Goal: Information Seeking & Learning: Learn about a topic

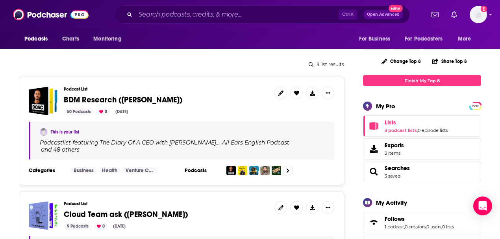
scroll to position [105, 0]
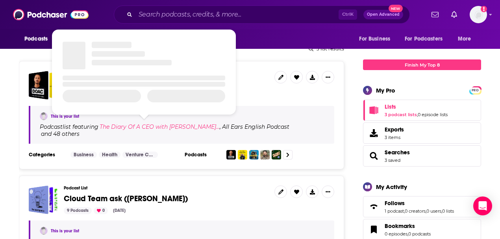
click at [135, 126] on h4 "The Diary Of A CEO with [PERSON_NAME]…" at bounding box center [160, 127] width 120 height 6
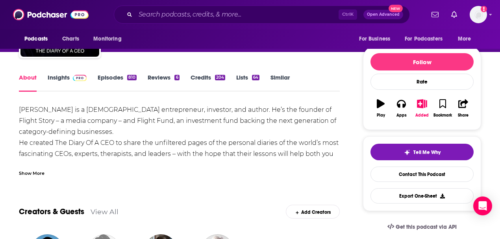
scroll to position [52, 0]
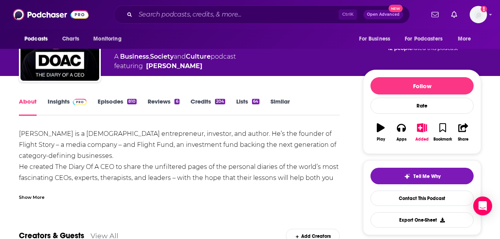
click at [59, 102] on link "Insights" at bounding box center [67, 107] width 39 height 18
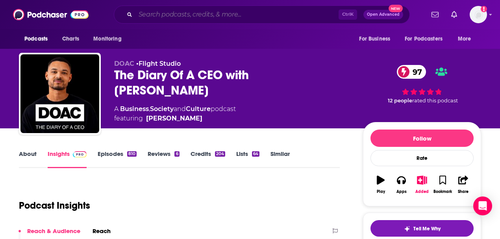
click at [209, 16] on input "Search podcasts, credits, & more..." at bounding box center [237, 14] width 203 height 13
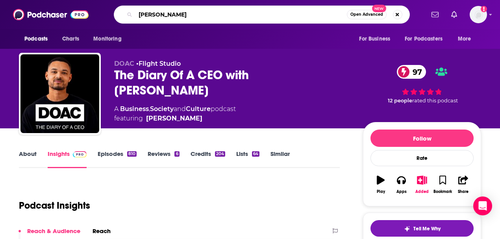
type input "Newcomer"
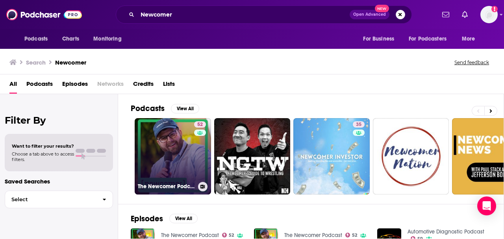
click at [163, 154] on link "52 The Newcomer Podcast" at bounding box center [173, 156] width 76 height 76
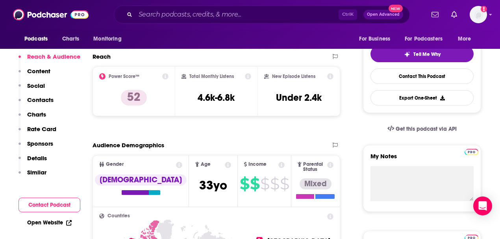
scroll to position [184, 0]
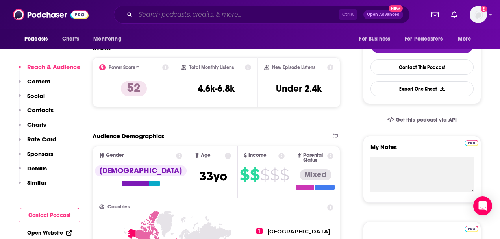
click at [171, 15] on input "Search podcasts, credits, & more..." at bounding box center [237, 14] width 203 height 13
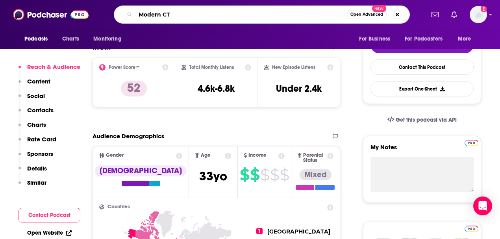
type input "Modern CTO"
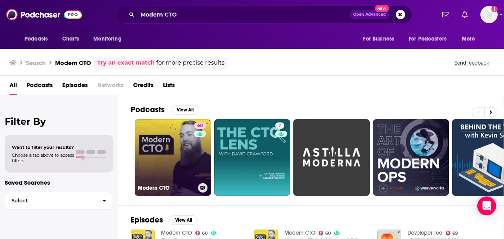
click at [182, 169] on link "60 Modern CTO" at bounding box center [173, 157] width 76 height 76
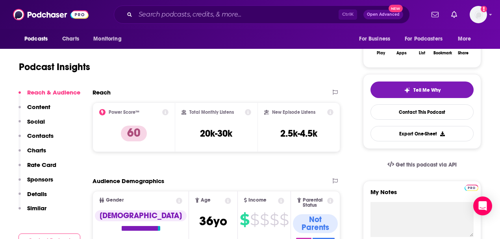
scroll to position [158, 0]
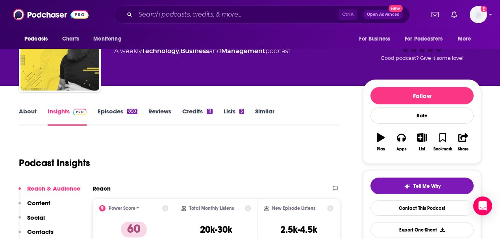
scroll to position [26, 0]
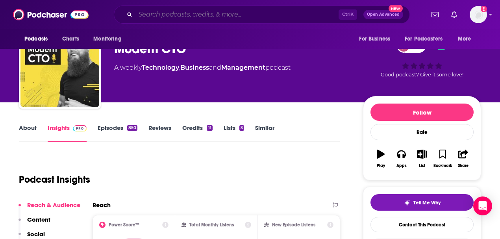
click at [156, 14] on input "Search podcasts, credits, & more..." at bounding box center [237, 14] width 203 height 13
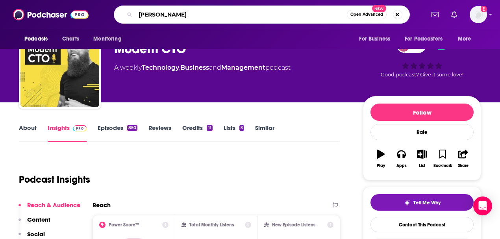
type input "[PERSON_NAME]"
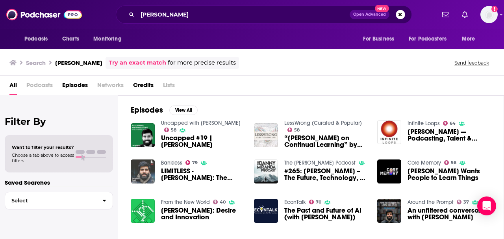
click at [139, 168] on img "LIMITLESS - Dwarkesh Patel: The Scaling Era of AI is Here" at bounding box center [143, 172] width 24 height 24
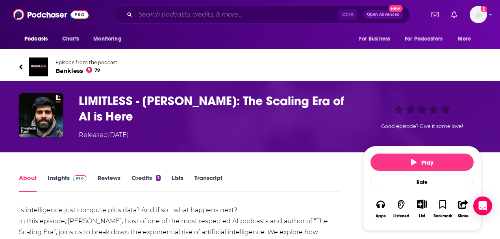
click at [168, 16] on input "Search podcasts, credits, & more..." at bounding box center [237, 14] width 203 height 13
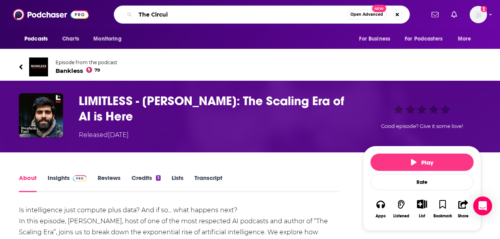
type input "The Circuit"
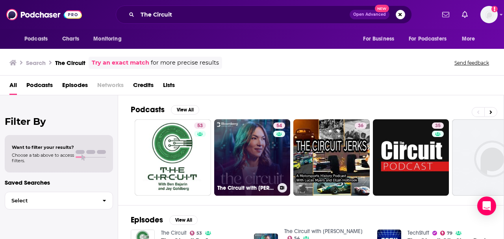
click at [244, 146] on link "54 The Circuit with [PERSON_NAME]" at bounding box center [252, 157] width 76 height 76
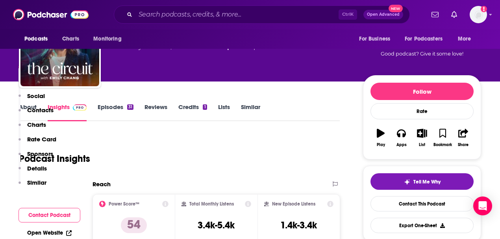
scroll to position [158, 0]
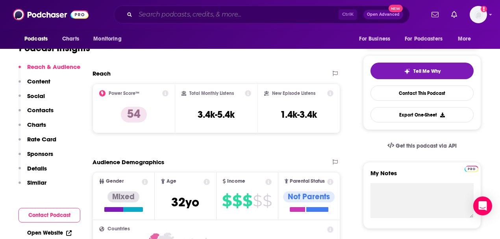
click at [164, 13] on input "Search podcasts, credits, & more..." at bounding box center [237, 14] width 203 height 13
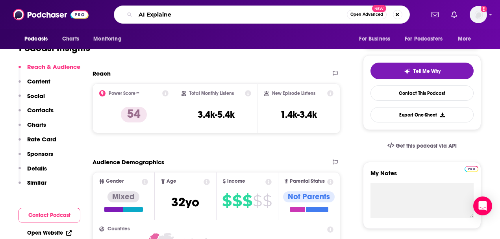
type input "AI Explained"
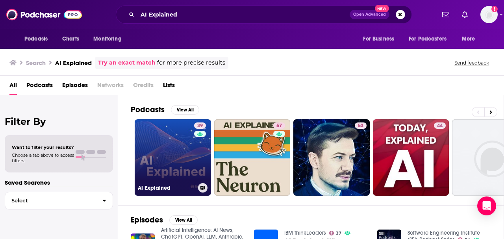
click at [172, 150] on link "39 AI Explained" at bounding box center [173, 157] width 76 height 76
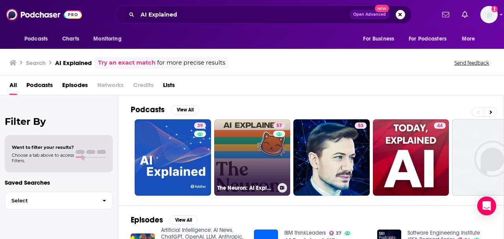
click at [245, 139] on link "57 The Neuron: AI Explained" at bounding box center [252, 157] width 76 height 76
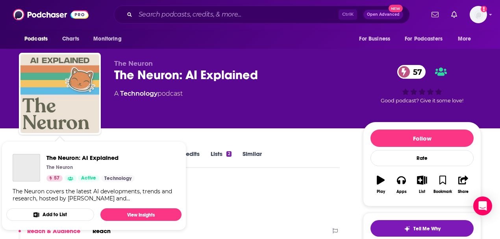
click at [64, 93] on img "The Neuron: AI Explained" at bounding box center [59, 93] width 79 height 79
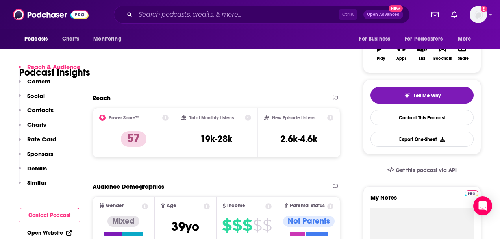
scroll to position [131, 0]
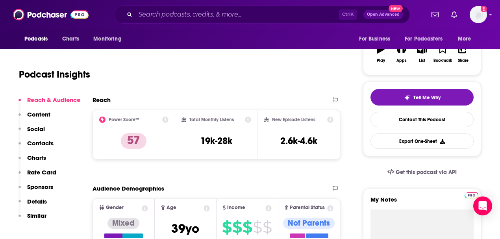
click at [209, 73] on div "Podcast Insights" at bounding box center [176, 70] width 315 height 40
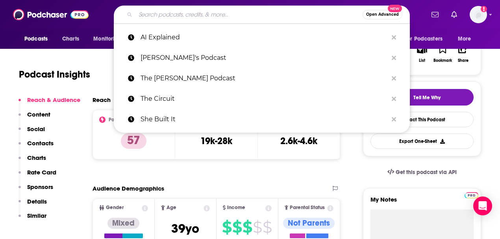
click at [191, 15] on input "Search podcasts, credits, & more..." at bounding box center [249, 14] width 227 height 13
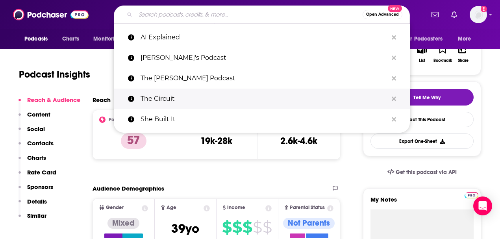
click at [161, 99] on p "The Circuit" at bounding box center [264, 99] width 247 height 20
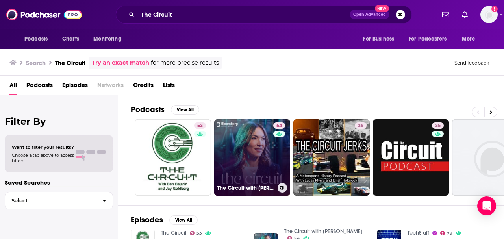
click at [240, 153] on link "54 The Circuit with [PERSON_NAME]" at bounding box center [252, 157] width 76 height 76
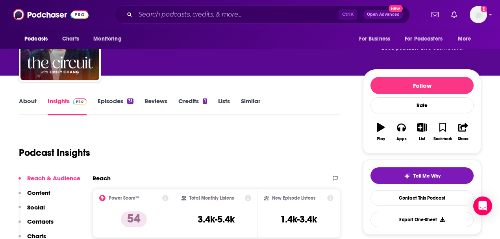
scroll to position [26, 0]
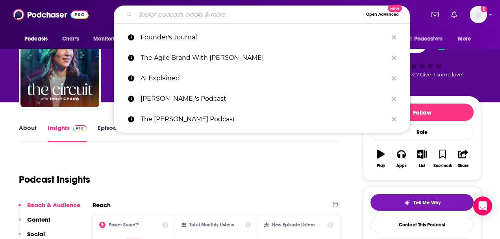
click at [199, 14] on input "Search podcasts, credits, & more..." at bounding box center [249, 14] width 227 height 13
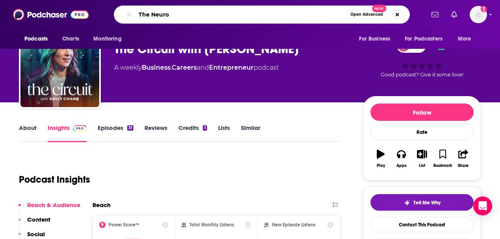
type input "The Neuron"
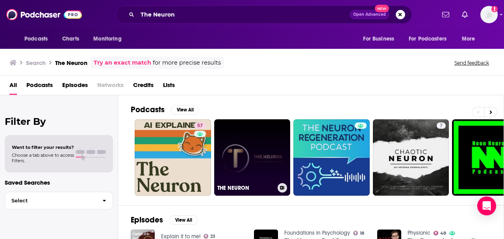
click at [241, 143] on link "THE NEURON" at bounding box center [252, 157] width 76 height 76
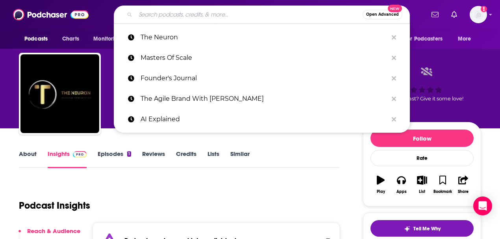
click at [162, 13] on input "Search podcasts, credits, & more..." at bounding box center [249, 14] width 227 height 13
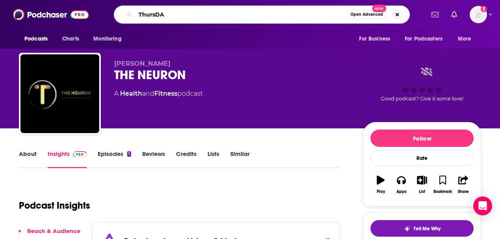
type input "ThursDAI"
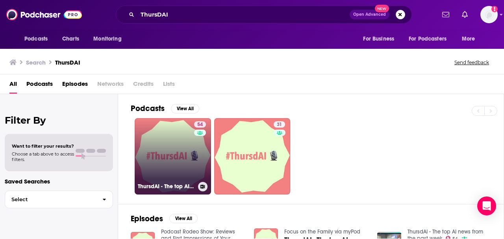
click at [173, 146] on link "54 ThursdAI - The top AI news from the past week" at bounding box center [173, 156] width 76 height 76
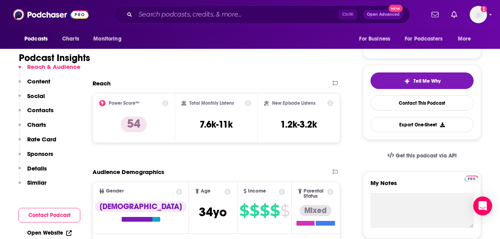
scroll to position [158, 0]
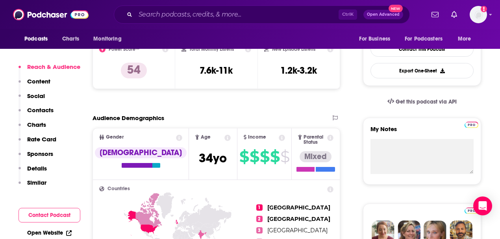
scroll to position [210, 0]
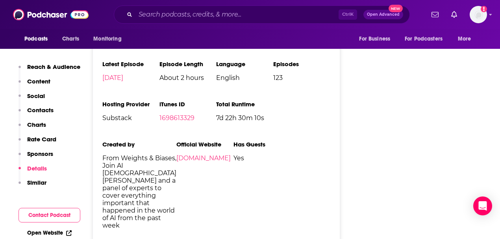
scroll to position [1445, 0]
click at [33, 95] on p "Social" at bounding box center [36, 95] width 18 height 7
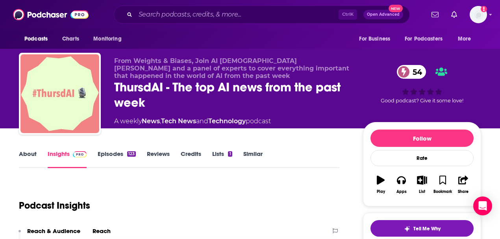
scroll to position [0, 0]
click at [156, 13] on input "Search podcasts, credits, & more..." at bounding box center [237, 14] width 203 height 13
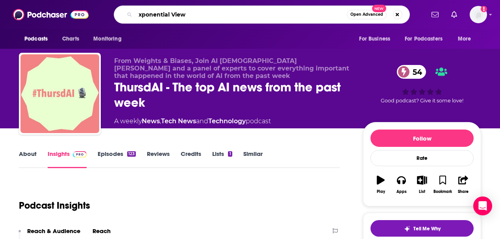
type input "Exponential View"
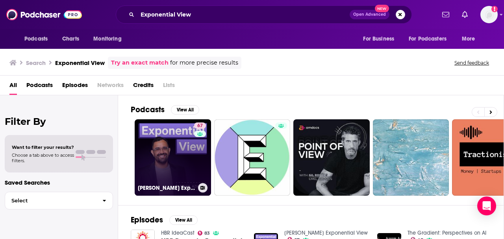
click at [162, 150] on link "67 [PERSON_NAME] Exponential View" at bounding box center [173, 157] width 76 height 76
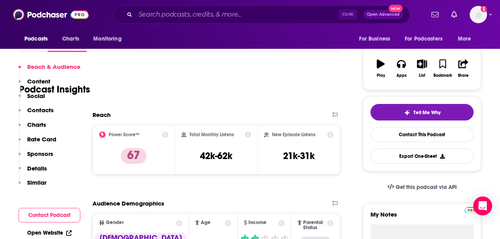
scroll to position [158, 0]
